Goal: Transaction & Acquisition: Purchase product/service

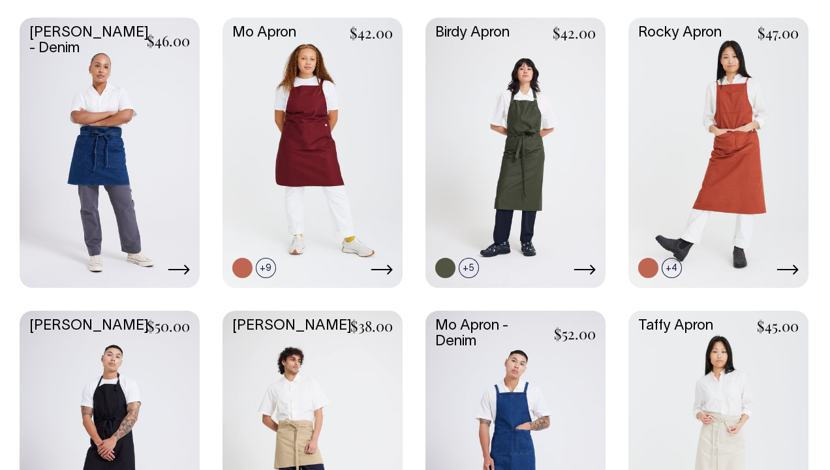
scroll to position [360, 0]
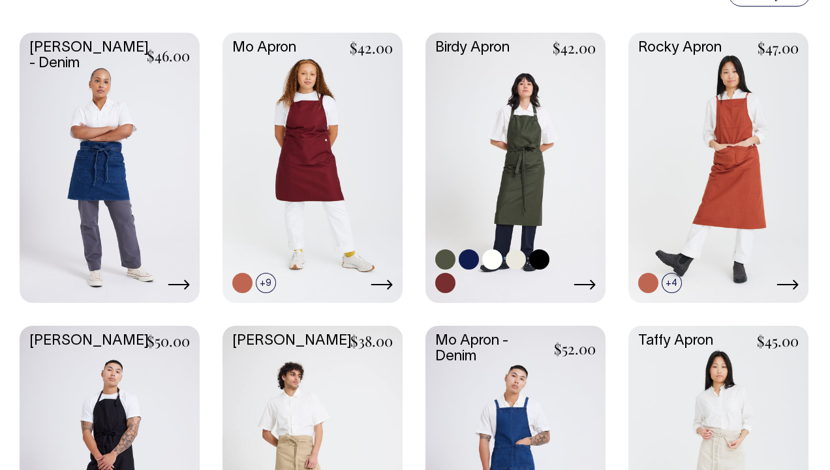
click at [444, 281] on link at bounding box center [445, 283] width 20 height 20
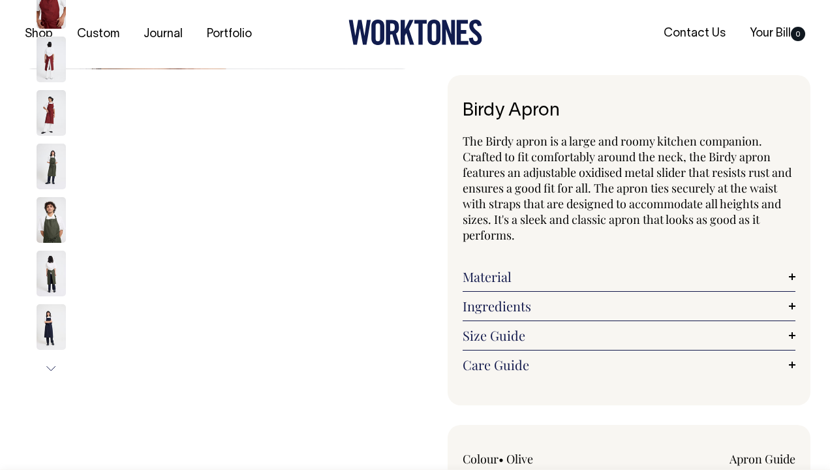
radio input "true"
select select "Burgundy"
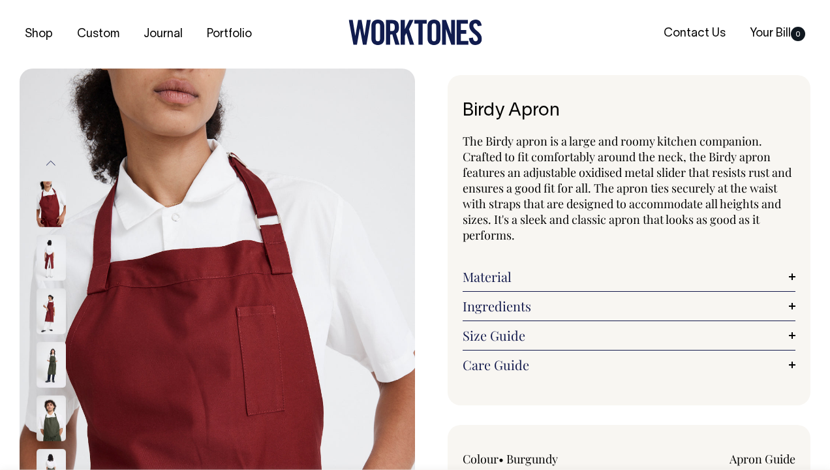
click at [484, 167] on span "The Birdy apron is a large and roomy kitchen companion. Crafted to fit comforta…" at bounding box center [627, 188] width 329 height 110
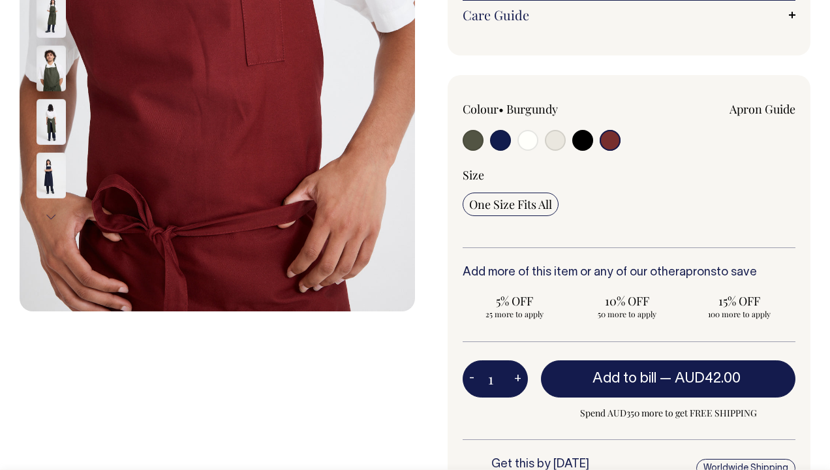
scroll to position [341, 0]
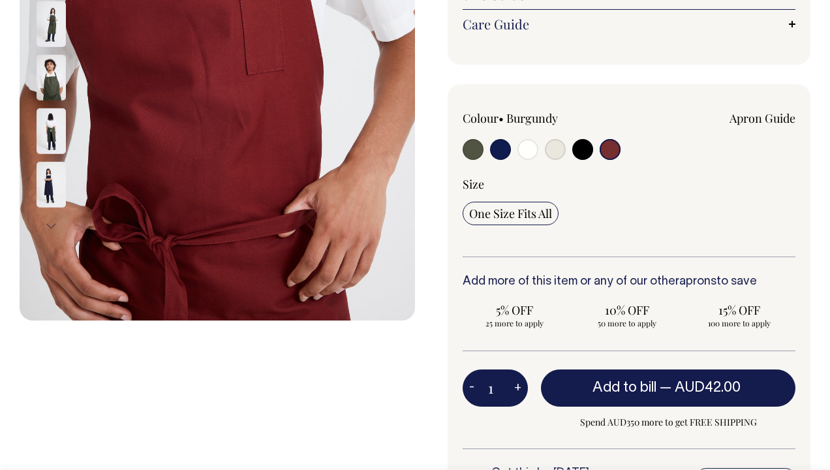
click at [518, 389] on button "+" at bounding box center [518, 388] width 20 height 26
type input "2"
click at [518, 389] on button "+" at bounding box center [518, 388] width 20 height 26
type input "3"
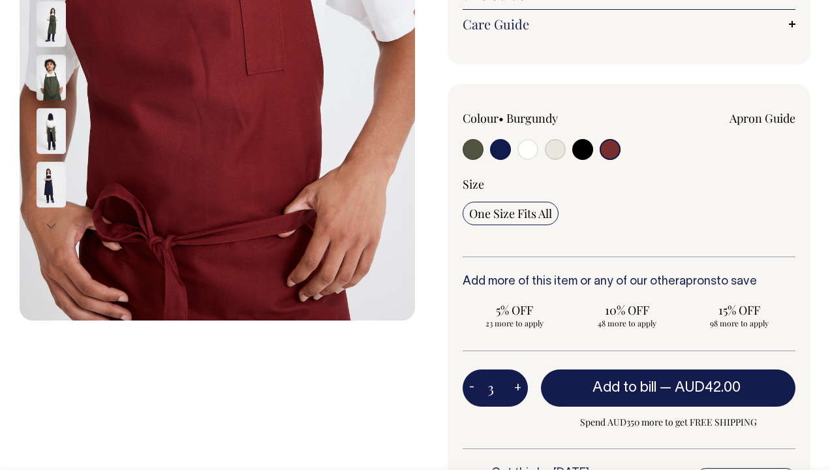
type input "3"
click at [518, 389] on button "+" at bounding box center [518, 388] width 20 height 26
type input "4"
click at [518, 389] on button "+" at bounding box center [518, 388] width 20 height 26
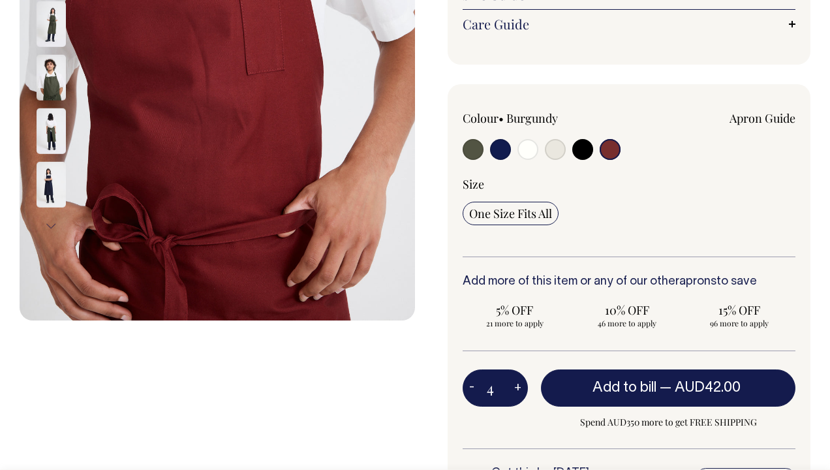
type input "5"
click at [518, 389] on button "+" at bounding box center [518, 388] width 20 height 26
type input "6"
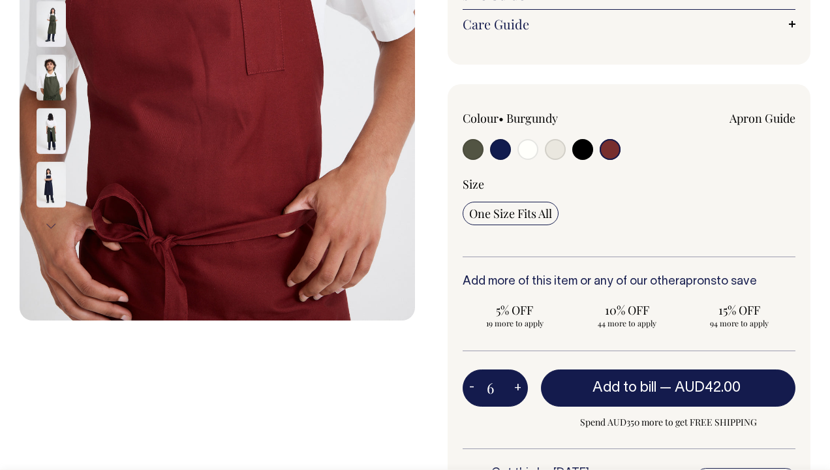
click at [518, 389] on button "+" at bounding box center [518, 388] width 20 height 26
type input "7"
click at [518, 389] on button "+" at bounding box center [518, 388] width 20 height 26
type input "8"
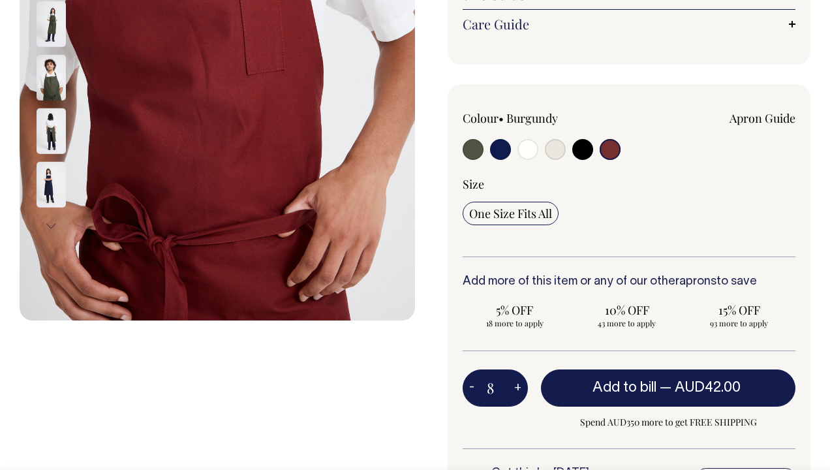
type input "8"
click at [518, 389] on button "+" at bounding box center [518, 388] width 20 height 26
type input "9"
click at [518, 389] on button "+" at bounding box center [518, 388] width 20 height 26
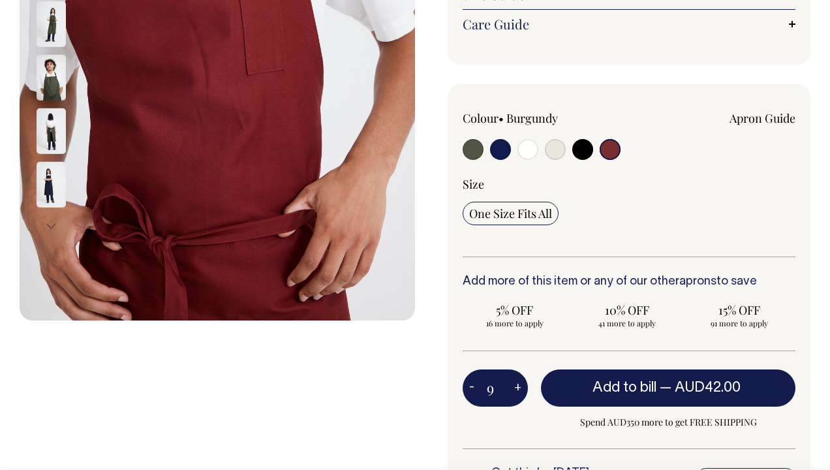
type input "10"
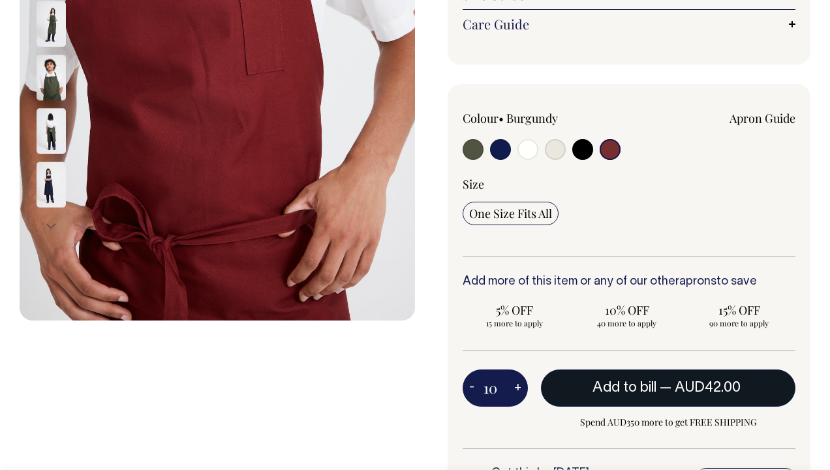
click at [632, 384] on span "Add to bill" at bounding box center [625, 387] width 64 height 13
type input "1"
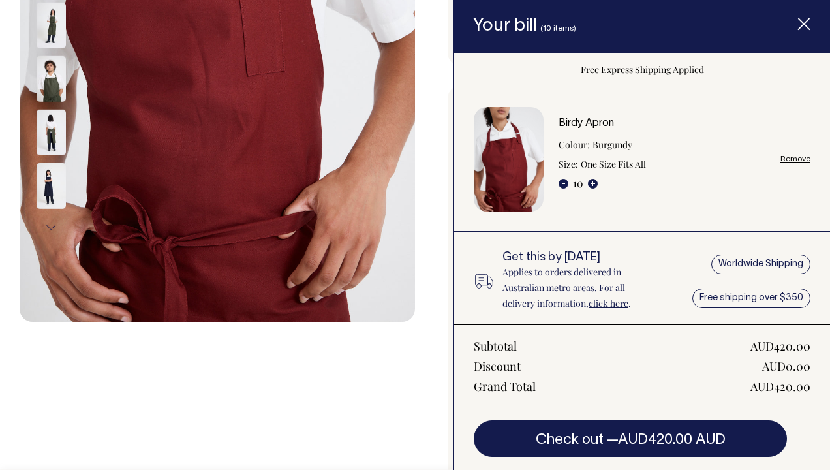
scroll to position [342, 0]
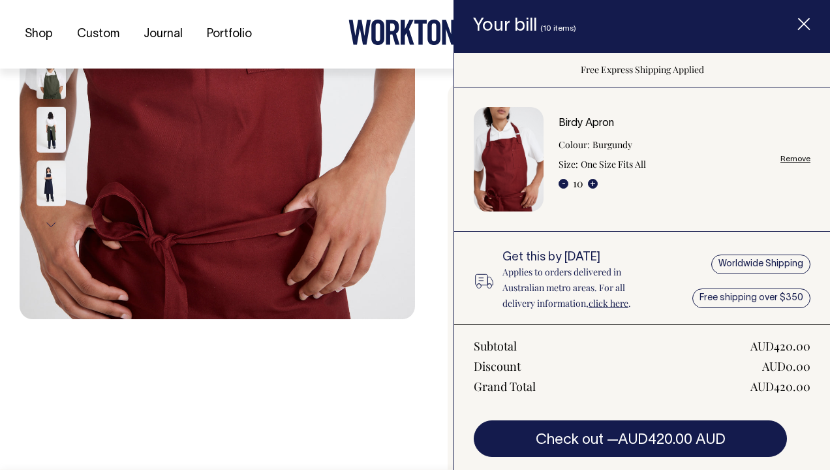
click at [805, 20] on icon "Item added to your cart" at bounding box center [804, 24] width 13 height 13
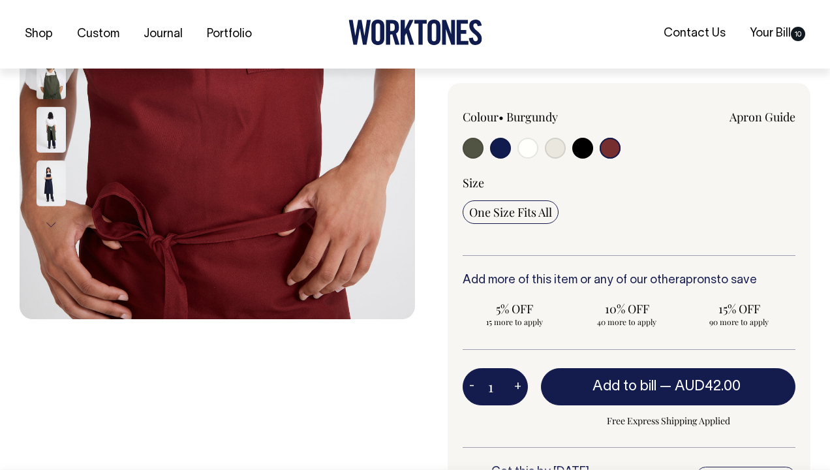
click at [359, 362] on div "Previous Next" at bounding box center [218, 192] width 396 height 931
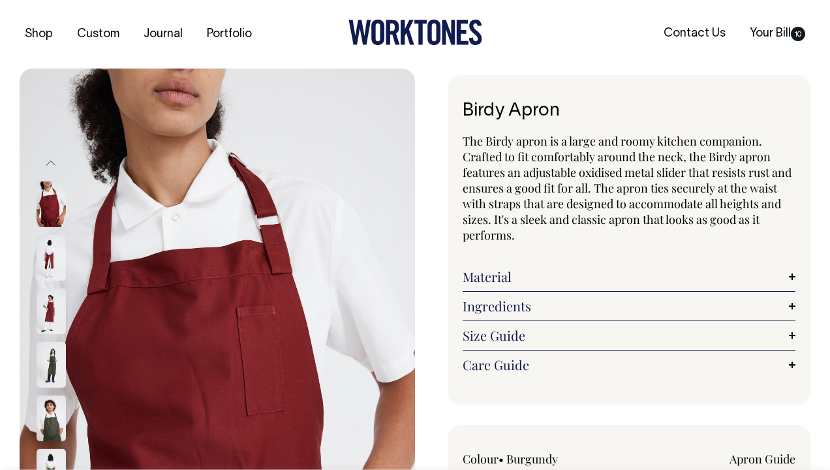
scroll to position [0, 0]
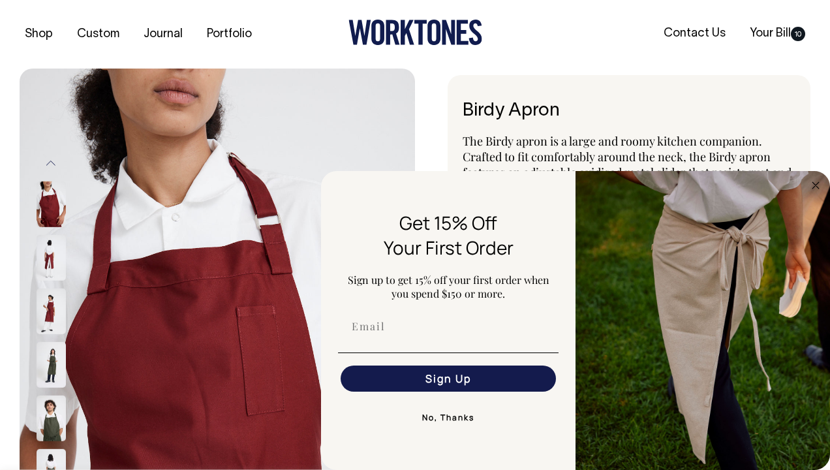
click at [446, 416] on button "No, Thanks" at bounding box center [448, 418] width 221 height 26
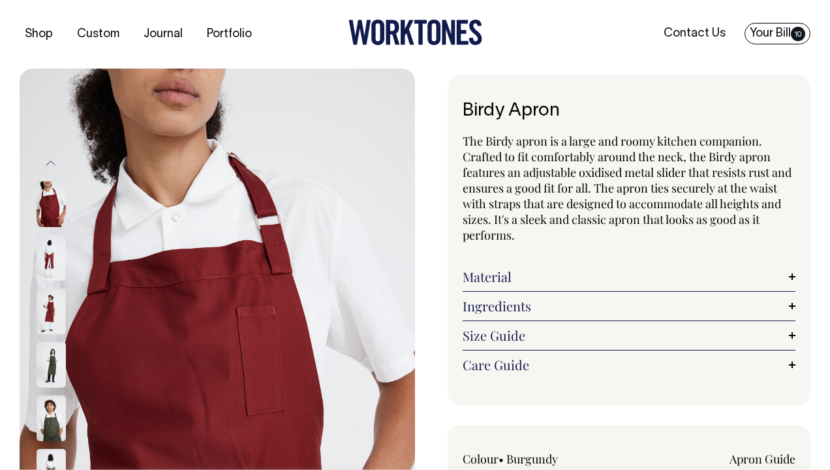
click at [768, 36] on link "Your Bill 10" at bounding box center [778, 34] width 66 height 22
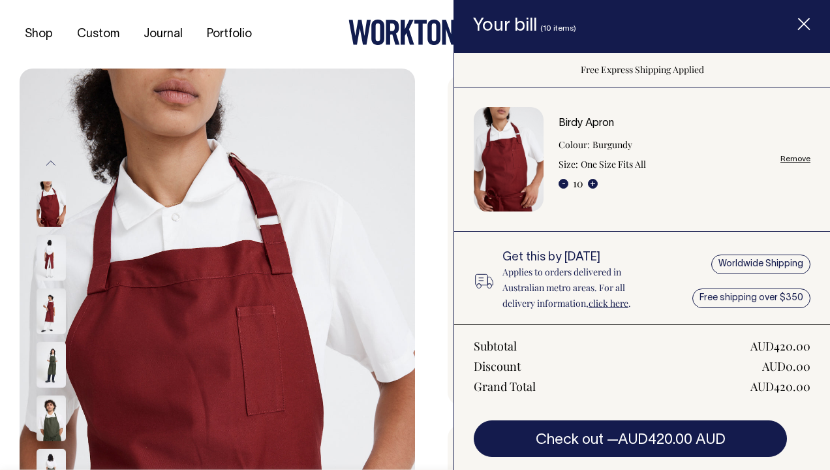
click at [654, 385] on div "Grand Total AUD420.00" at bounding box center [642, 387] width 337 height 16
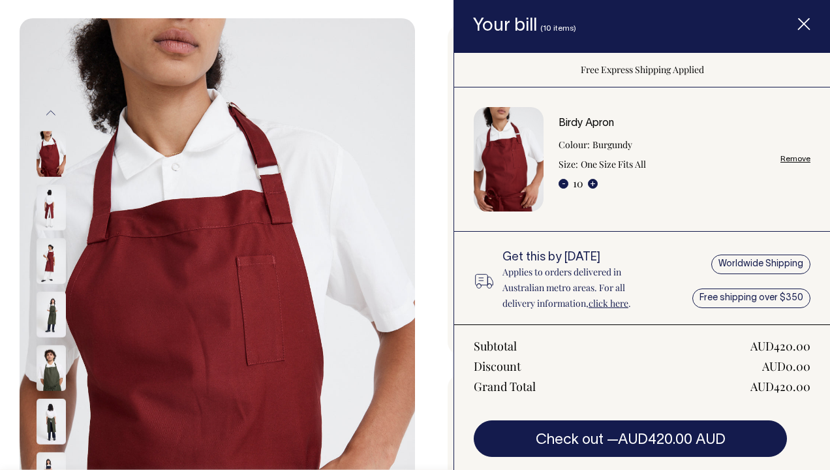
scroll to position [50, 0]
